Goal: Task Accomplishment & Management: Manage account settings

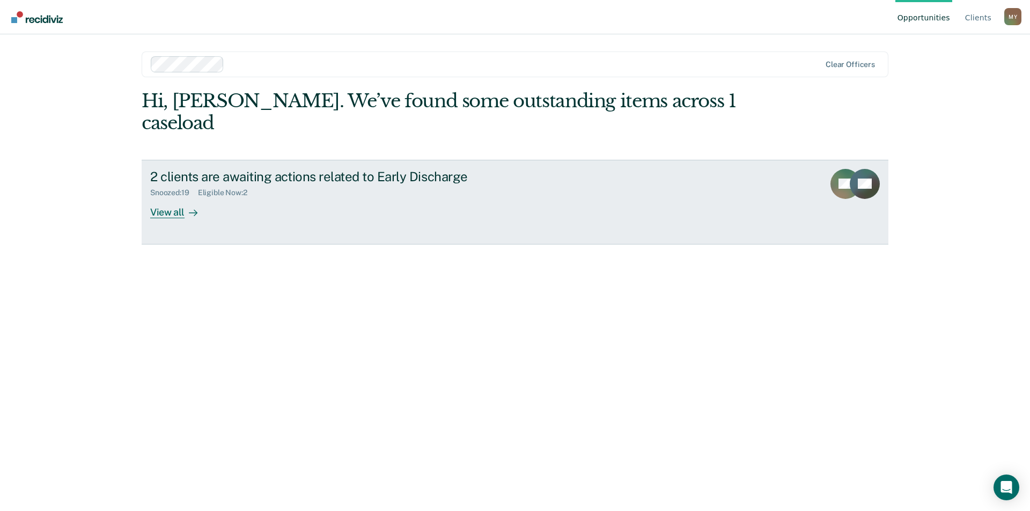
click at [295, 184] on div "Snoozed : 19 Eligible Now : 2" at bounding box center [338, 190] width 376 height 13
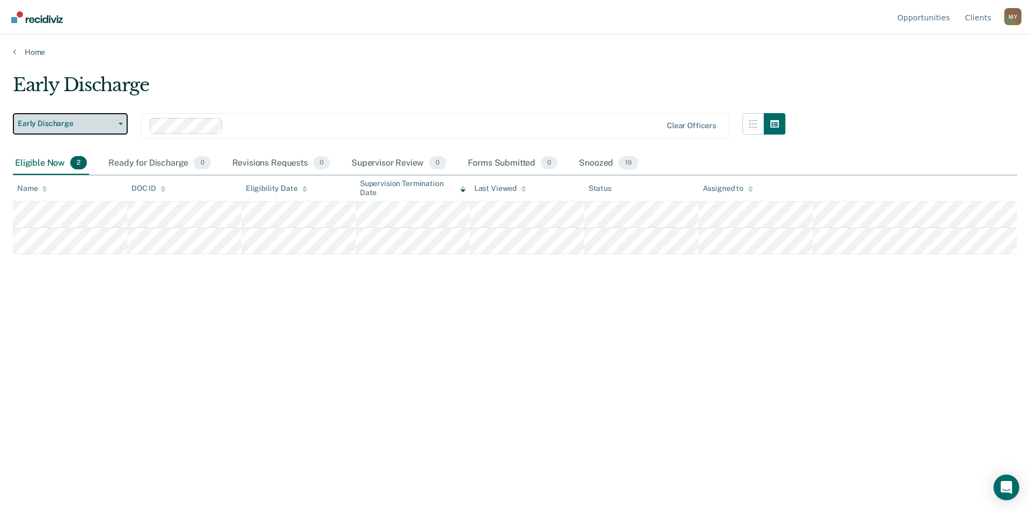
click at [119, 124] on icon "button" at bounding box center [121, 124] width 4 height 2
click at [243, 70] on main "Early Discharge Early Discharge Early Discharge Clear officers Eligible Now 2 R…" at bounding box center [515, 282] width 1030 height 451
click at [136, 395] on div "Early Discharge Early Discharge Early Discharge Clear officers Eligible Now 2 R…" at bounding box center [515, 252] width 1004 height 357
click at [118, 123] on span "button" at bounding box center [118, 124] width 9 height 2
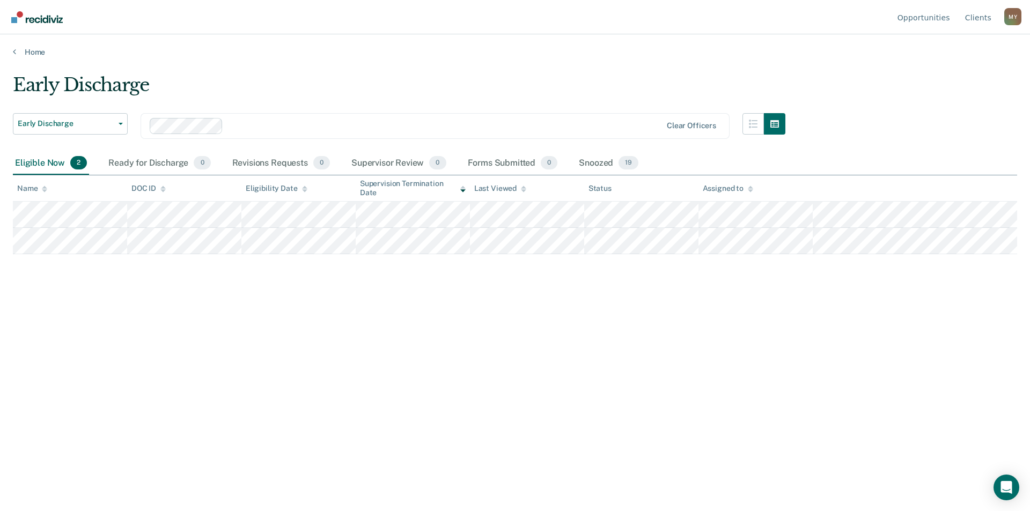
click at [165, 366] on div "Early Discharge Early Discharge Early Discharge Clear officers Eligible Now 2 R…" at bounding box center [515, 252] width 1004 height 357
click at [118, 124] on span "button" at bounding box center [118, 124] width 9 height 2
click at [27, 49] on link "Home" at bounding box center [515, 52] width 1004 height 10
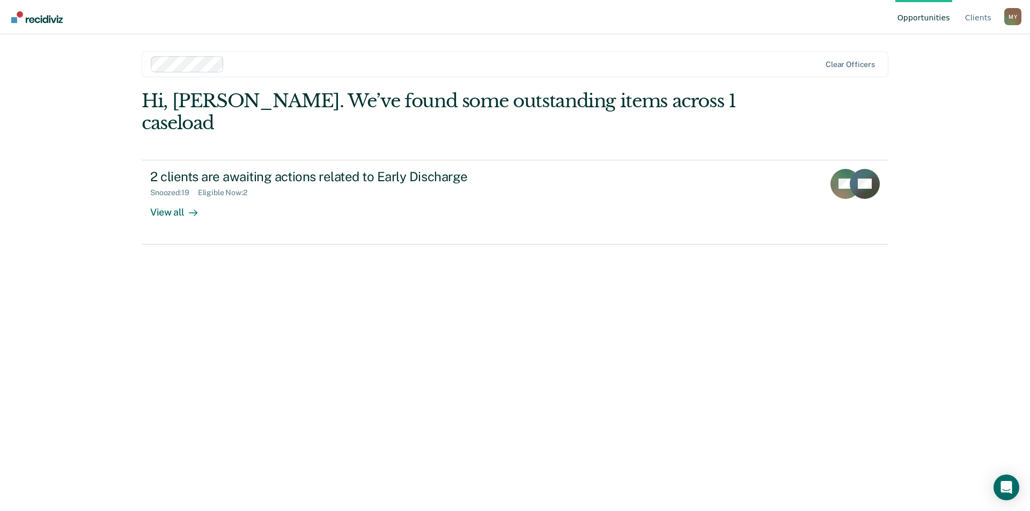
click at [251, 109] on div "Hi, [PERSON_NAME]. We’ve found some outstanding items across 1 caseload" at bounding box center [440, 112] width 597 height 44
click at [983, 24] on link "Client s" at bounding box center [978, 17] width 31 height 34
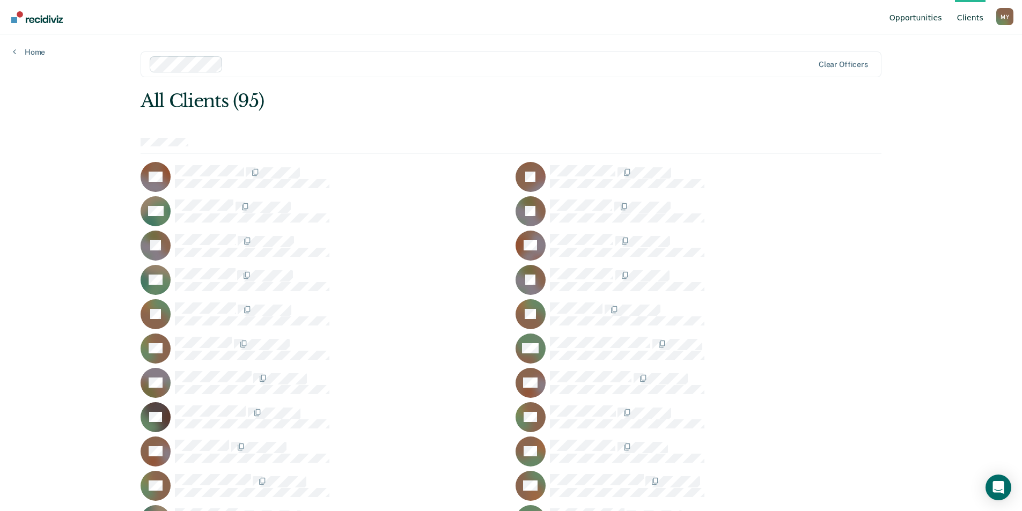
click at [929, 20] on link "Opportunities" at bounding box center [915, 17] width 57 height 34
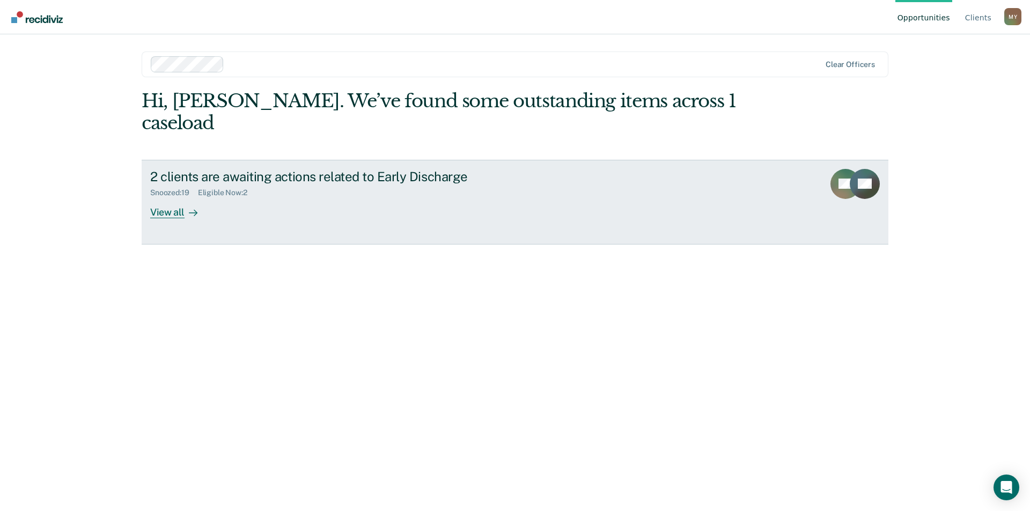
click at [163, 197] on div "View all" at bounding box center [180, 207] width 60 height 21
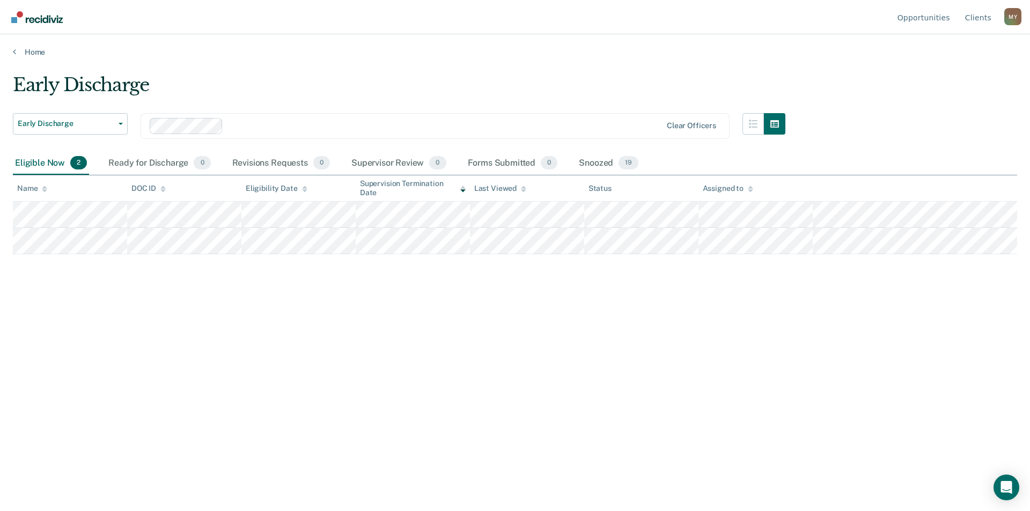
click at [227, 326] on div "Early Discharge Early Discharge Early Discharge Clear officers Eligible Now 2 R…" at bounding box center [515, 252] width 1004 height 357
click at [122, 120] on button "Early Discharge" at bounding box center [70, 123] width 115 height 21
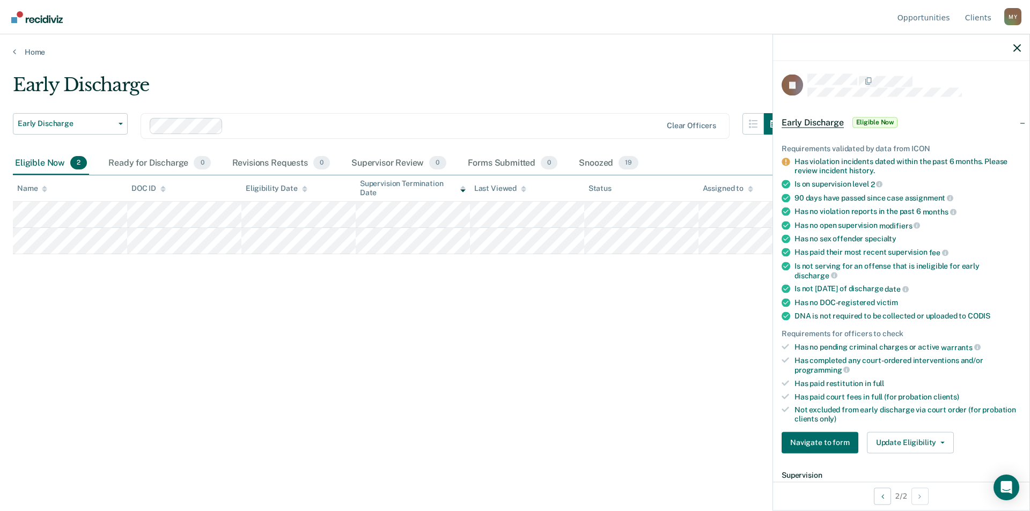
click at [569, 320] on div "Early Discharge Early Discharge Early Discharge Clear officers Eligible Now 2 R…" at bounding box center [515, 252] width 1004 height 357
click at [369, 323] on div "Early Discharge Early Discharge Early Discharge Clear officers Eligible Now 2 R…" at bounding box center [515, 252] width 1004 height 357
click at [121, 124] on icon "button" at bounding box center [121, 124] width 4 height 2
click at [942, 443] on button "Update Eligibility" at bounding box center [910, 442] width 87 height 21
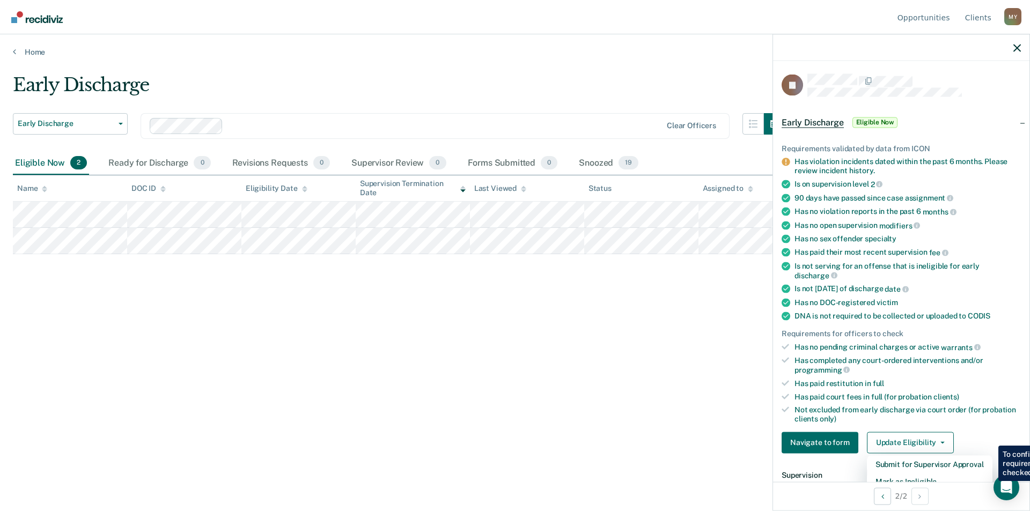
click at [630, 363] on div "Early Discharge Early Discharge Early Discharge Clear officers Eligible Now 2 R…" at bounding box center [515, 252] width 1004 height 357
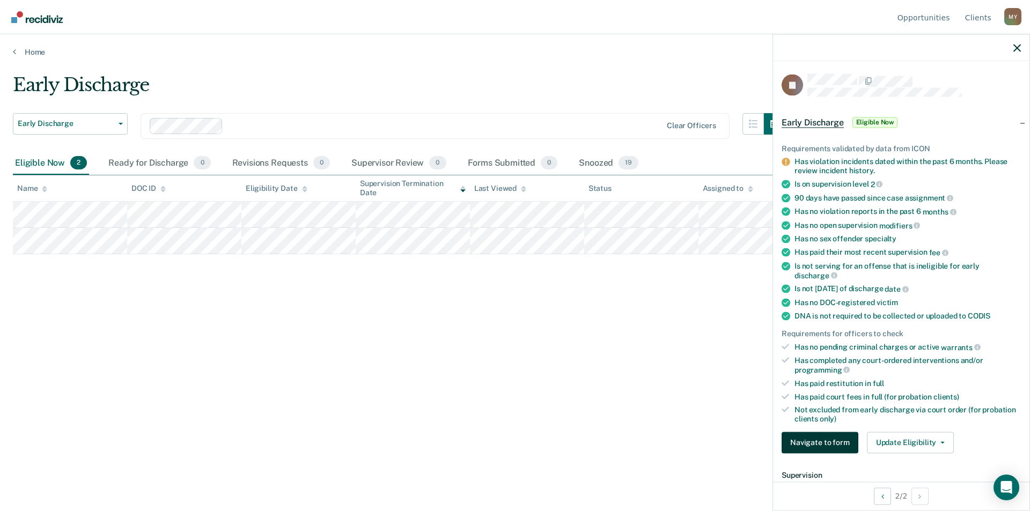
scroll to position [268, 0]
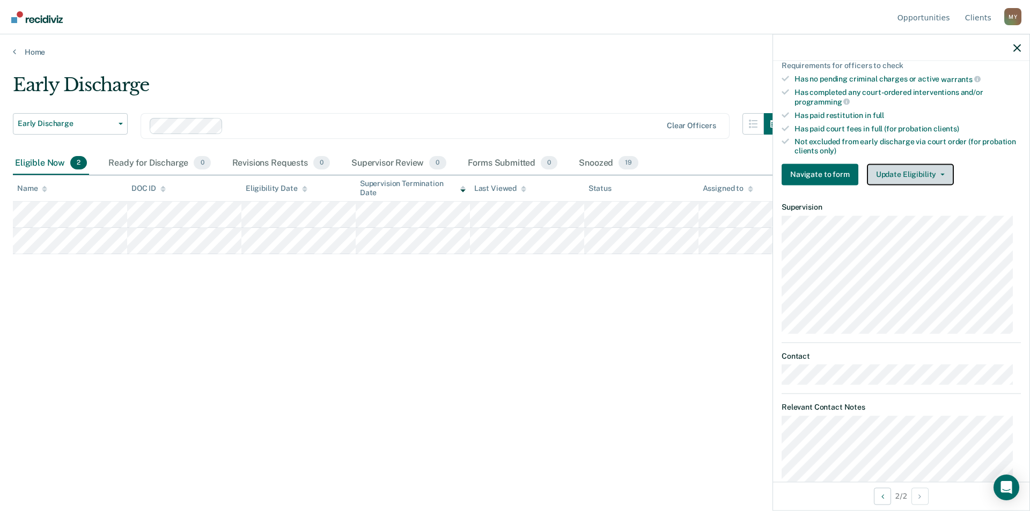
click at [905, 174] on button "Update Eligibility" at bounding box center [910, 174] width 87 height 21
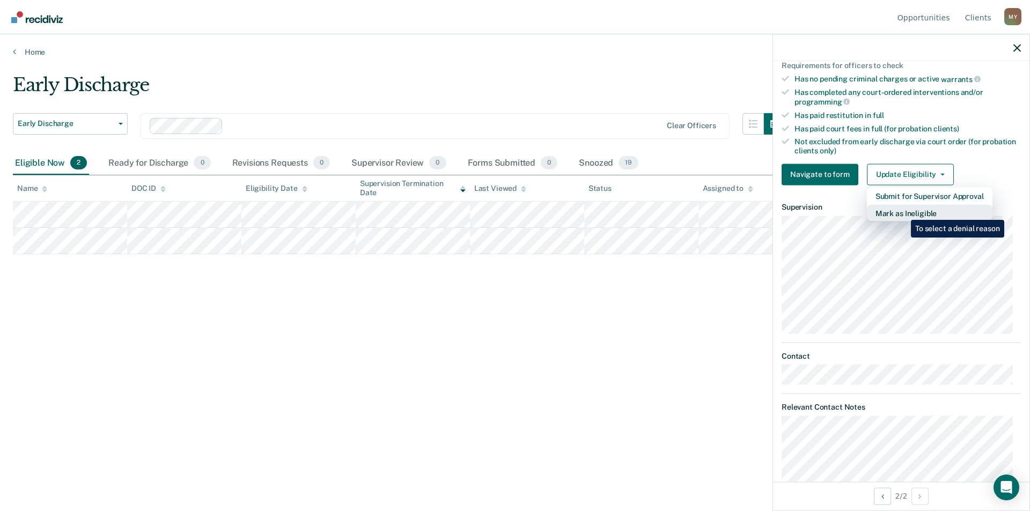
click at [903, 212] on button "Mark as Ineligible" at bounding box center [929, 212] width 125 height 17
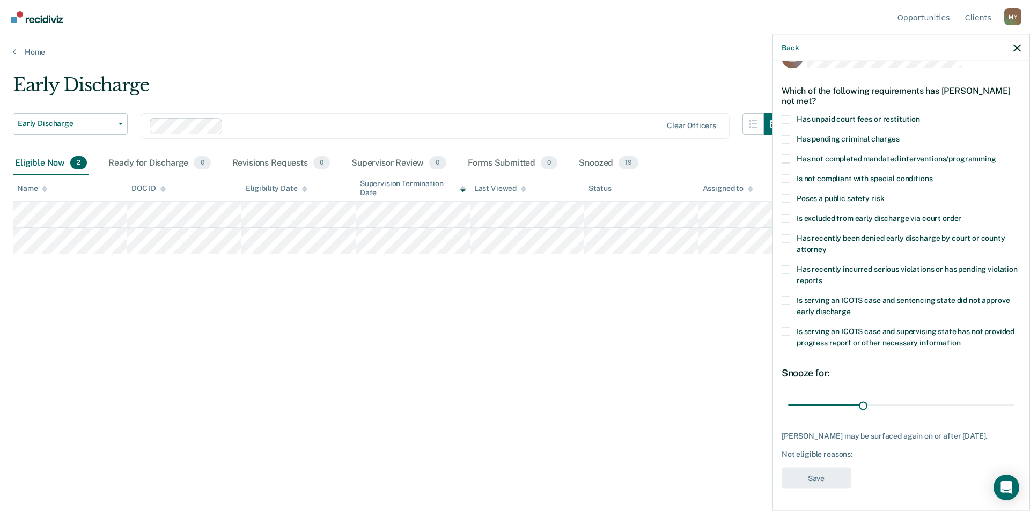
scroll to position [27, 0]
drag, startPoint x: 861, startPoint y: 410, endPoint x: 872, endPoint y: 421, distance: 16.3
type input "35"
click at [872, 416] on input "range" at bounding box center [901, 406] width 226 height 19
click at [707, 407] on div "Early Discharge Early Discharge Early Discharge Clear officers Eligible Now 2 R…" at bounding box center [515, 252] width 1004 height 357
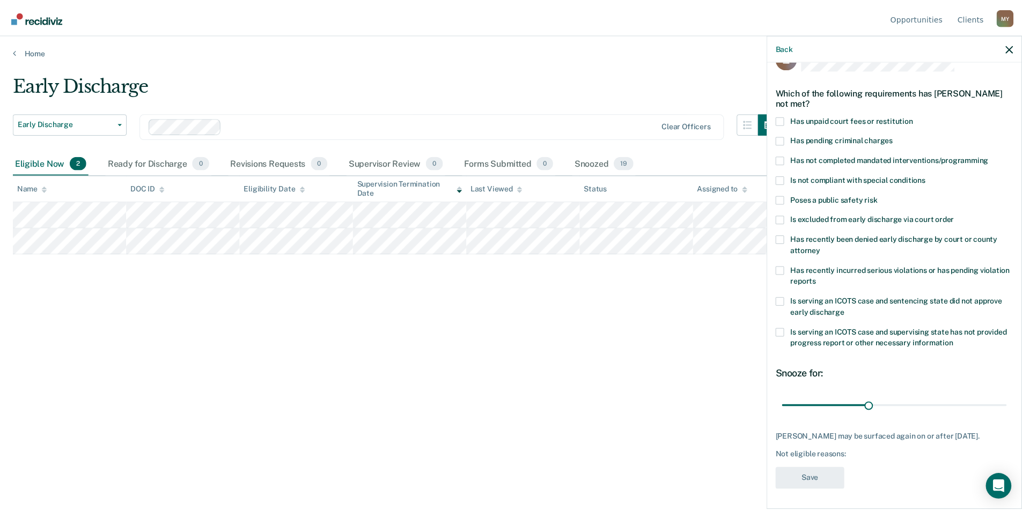
scroll to position [0, 0]
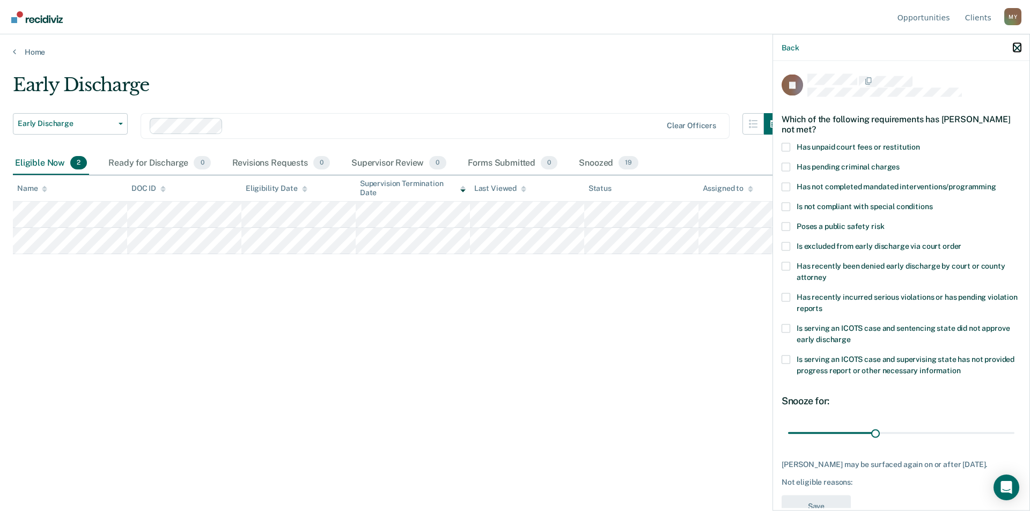
click at [1016, 51] on icon "button" at bounding box center [1017, 48] width 8 height 8
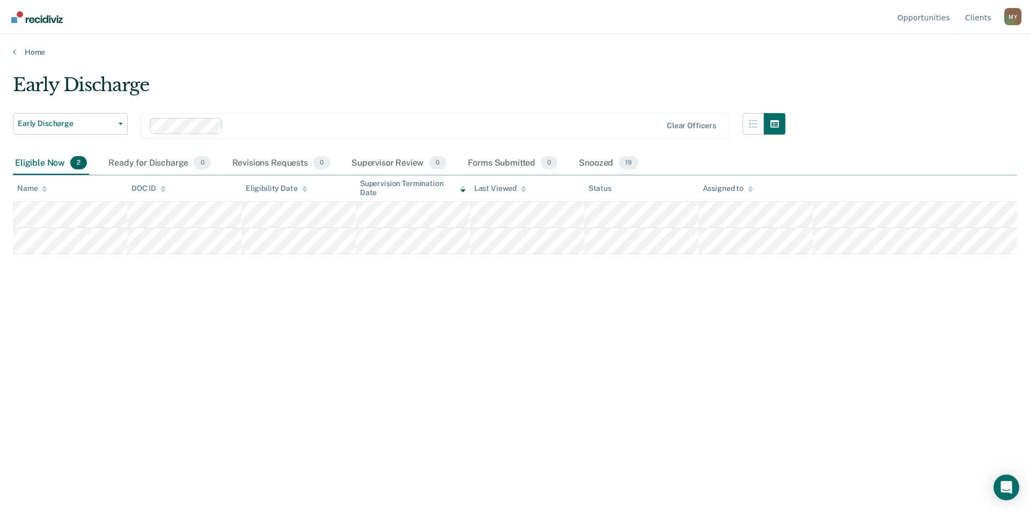
click at [527, 382] on div "Early Discharge Early Discharge Early Discharge Clear officers Eligible Now 2 R…" at bounding box center [515, 252] width 1004 height 357
click at [41, 49] on link "Home" at bounding box center [515, 52] width 1004 height 10
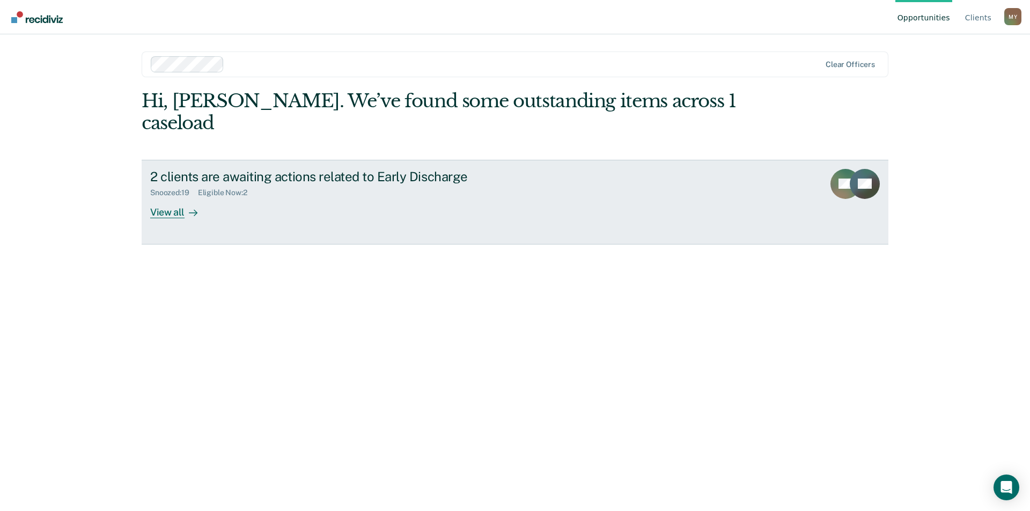
click at [341, 169] on div "2 clients are awaiting actions related to Early Discharge" at bounding box center [338, 177] width 376 height 16
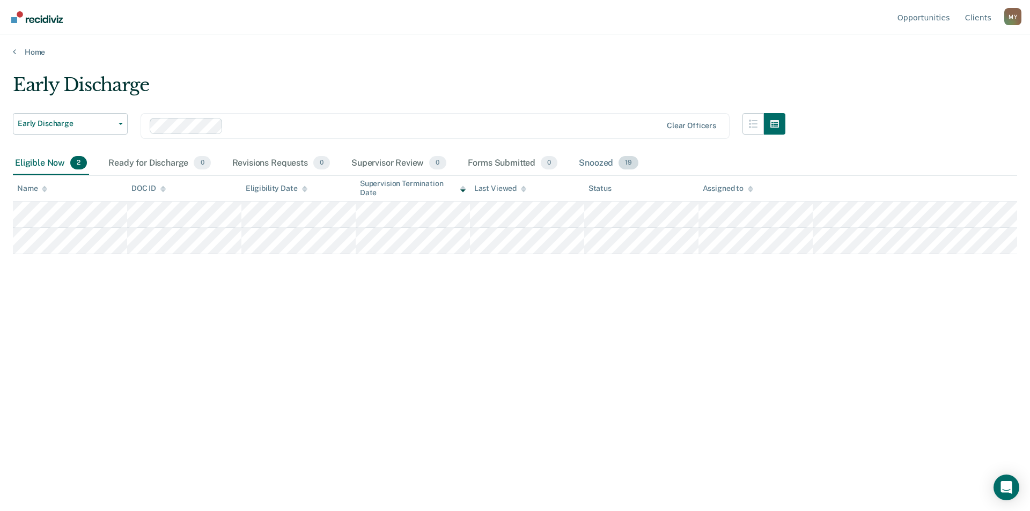
click at [609, 160] on div "Snoozed 19" at bounding box center [608, 164] width 64 height 24
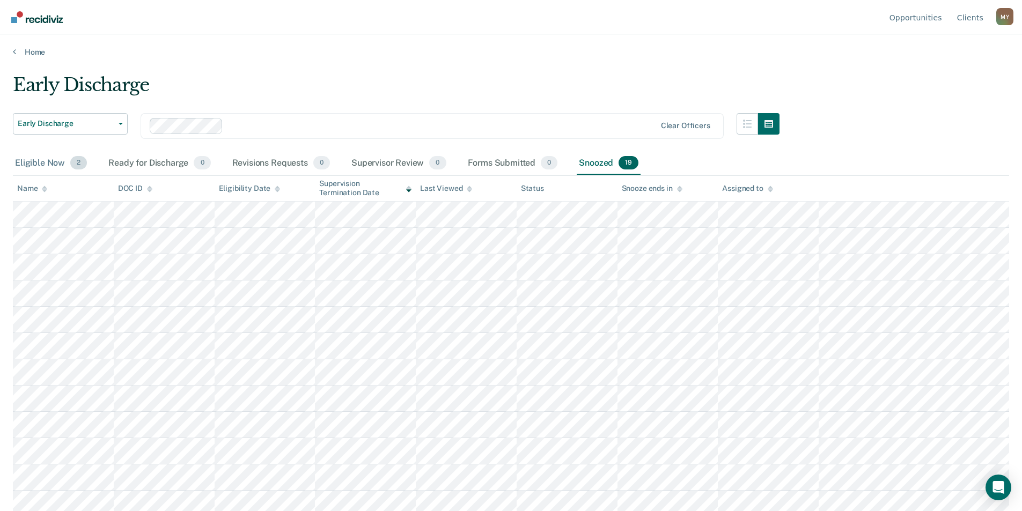
click at [55, 162] on div "Eligible Now 2" at bounding box center [51, 164] width 76 height 24
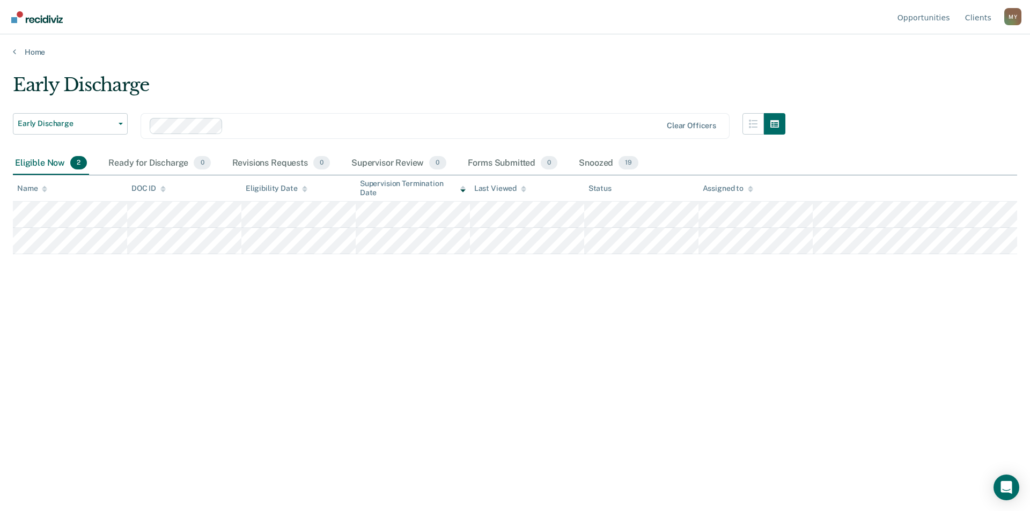
click at [1010, 12] on div "M Y" at bounding box center [1012, 16] width 17 height 17
click at [949, 86] on link "Log Out" at bounding box center [969, 84] width 69 height 9
